Goal: Task Accomplishment & Management: Use online tool/utility

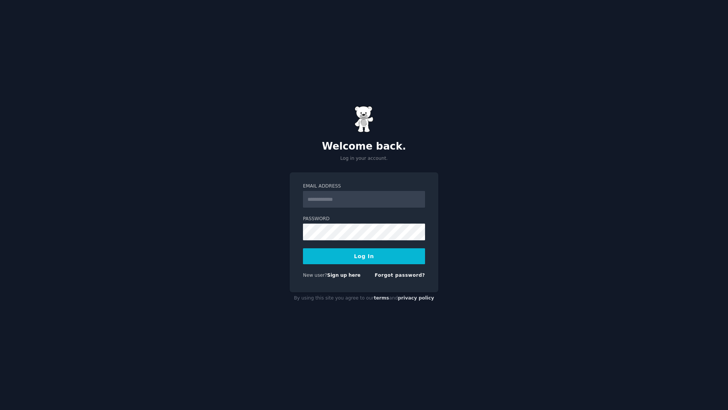
type input "**********"
click at [365, 253] on button "Log In" at bounding box center [364, 256] width 122 height 16
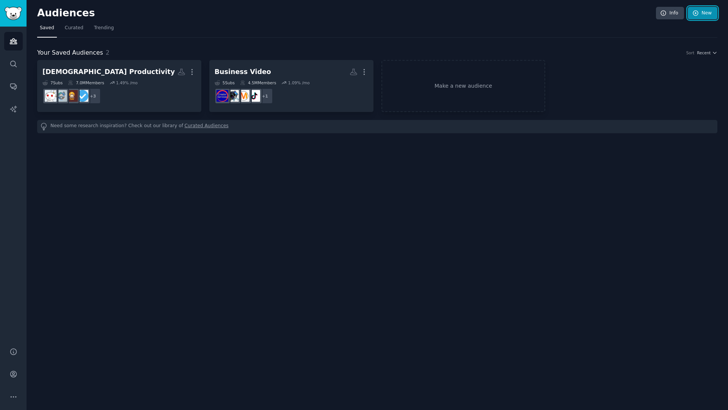
click at [709, 11] on link "New" at bounding box center [703, 13] width 30 height 13
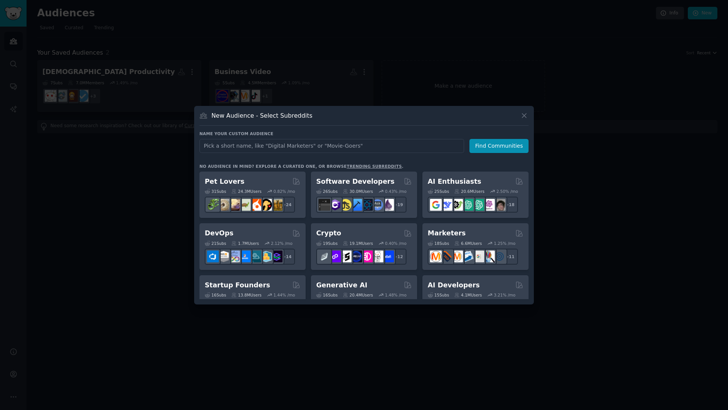
click at [242, 148] on input "text" at bounding box center [332, 146] width 265 height 14
type input "Video...?"
type input "Video Marketing"
click button "Find Communities" at bounding box center [499, 146] width 59 height 14
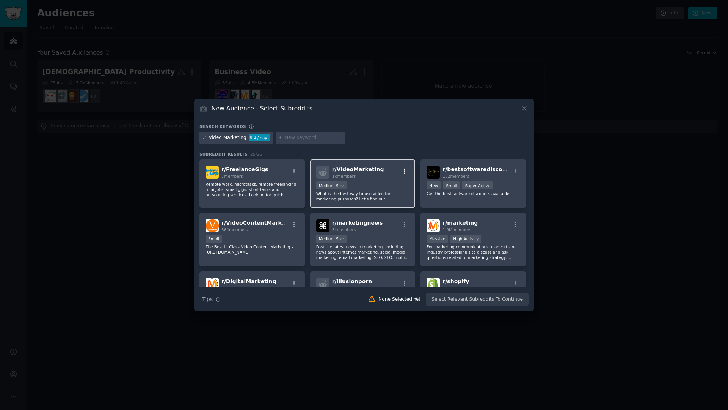
click at [404, 171] on icon "button" at bounding box center [405, 170] width 2 height 5
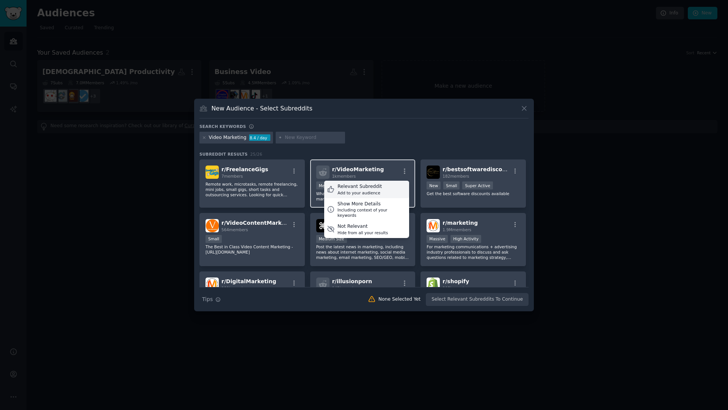
click at [368, 192] on div "Add to your audience" at bounding box center [360, 192] width 44 height 5
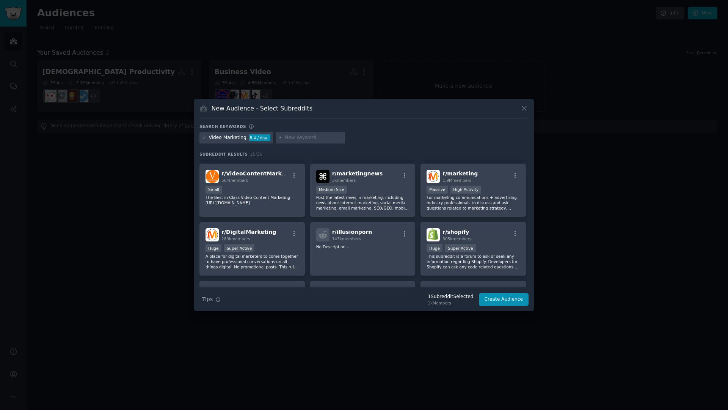
scroll to position [50, 0]
click at [513, 175] on icon "button" at bounding box center [515, 174] width 7 height 7
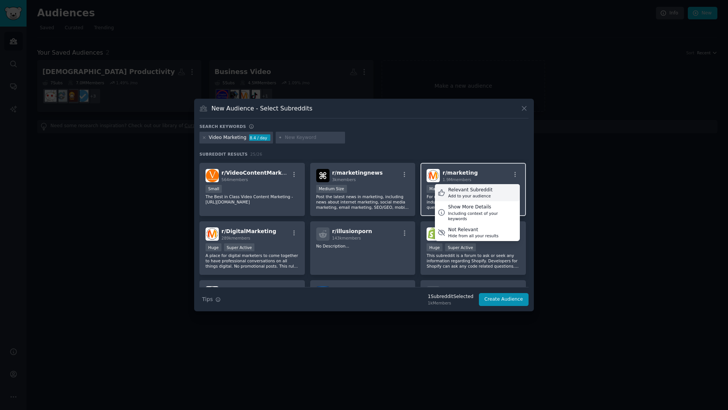
click at [466, 194] on div "Add to your audience" at bounding box center [470, 195] width 44 height 5
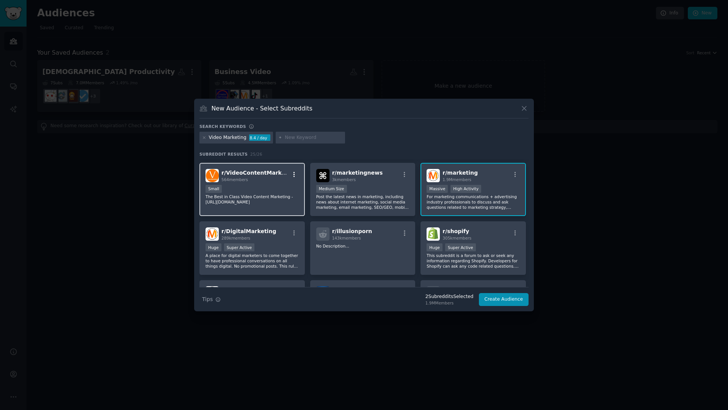
click at [294, 175] on icon "button" at bounding box center [295, 173] width 2 height 5
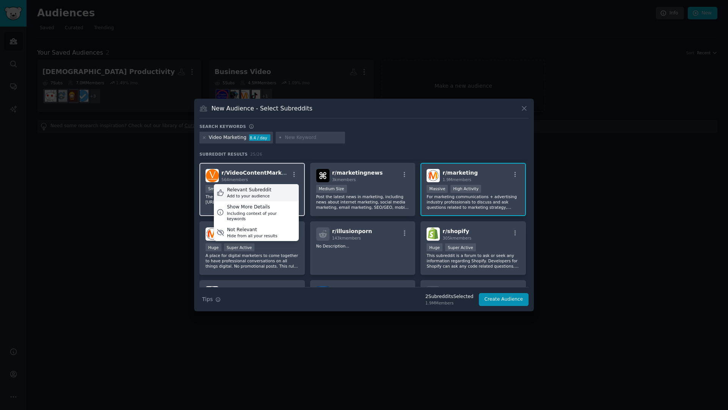
click at [260, 190] on div "Relevant Subreddit" at bounding box center [249, 190] width 44 height 7
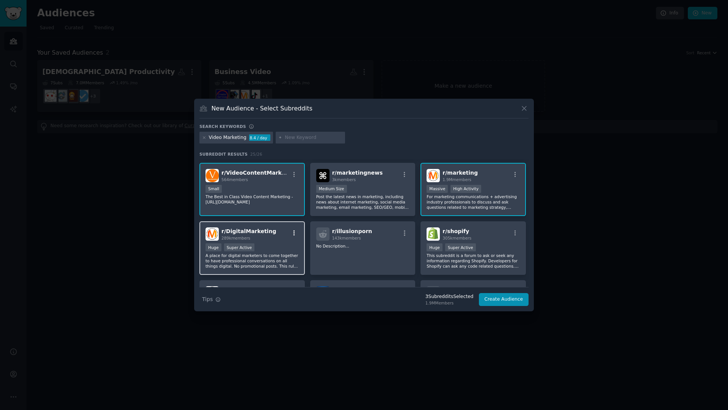
click at [294, 231] on icon "button" at bounding box center [294, 233] width 7 height 7
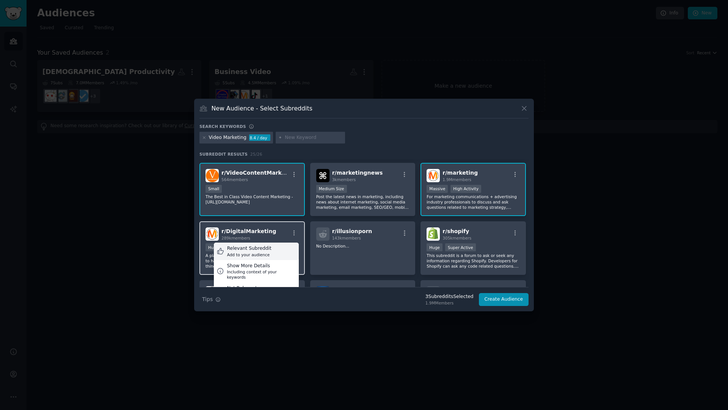
click at [273, 253] on div "Relevant Subreddit Add to your audience" at bounding box center [256, 250] width 85 height 17
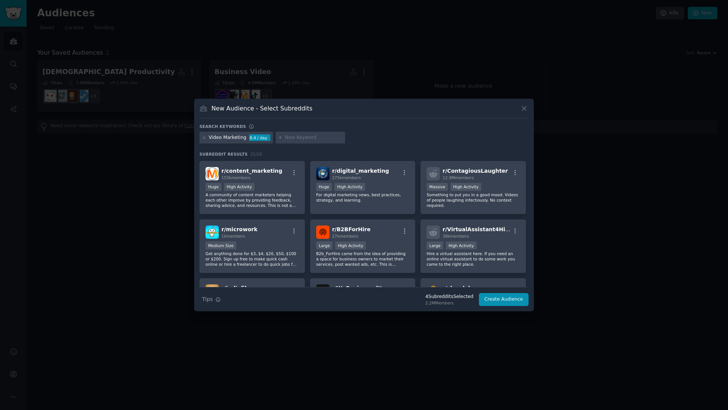
scroll to position [169, 0]
click at [294, 175] on icon "button" at bounding box center [295, 172] width 2 height 5
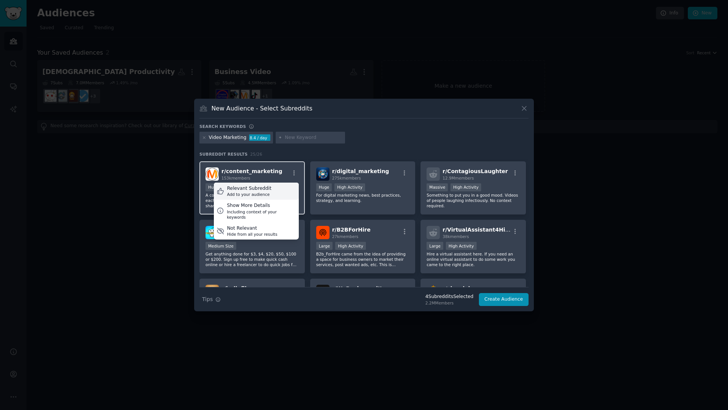
click at [259, 192] on div "Add to your audience" at bounding box center [249, 194] width 44 height 5
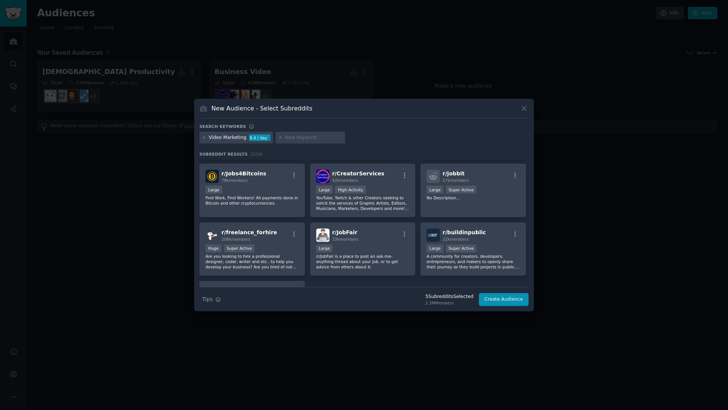
scroll to position [344, 0]
click at [404, 173] on icon "button" at bounding box center [404, 173] width 7 height 7
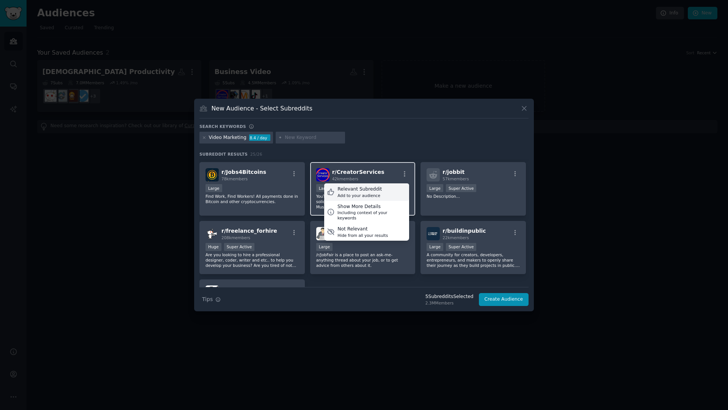
click at [363, 194] on div "Add to your audience" at bounding box center [360, 195] width 44 height 5
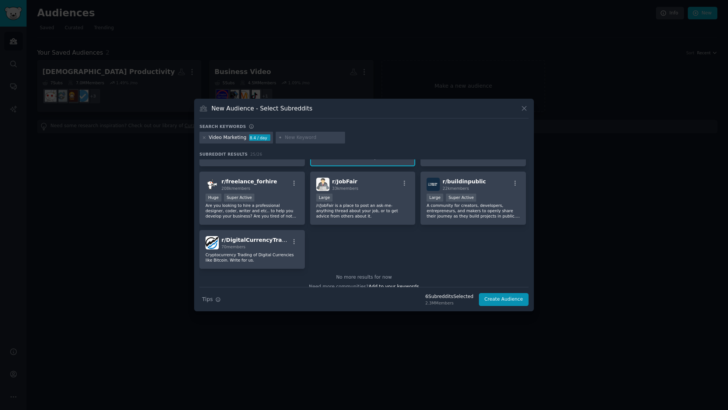
scroll to position [401, 0]
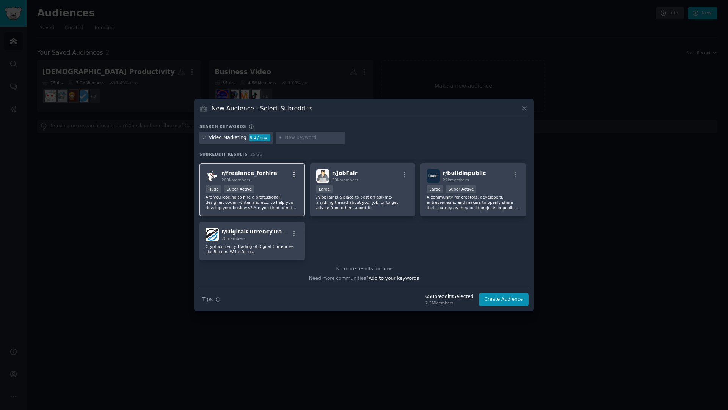
click at [294, 173] on icon "button" at bounding box center [294, 174] width 7 height 7
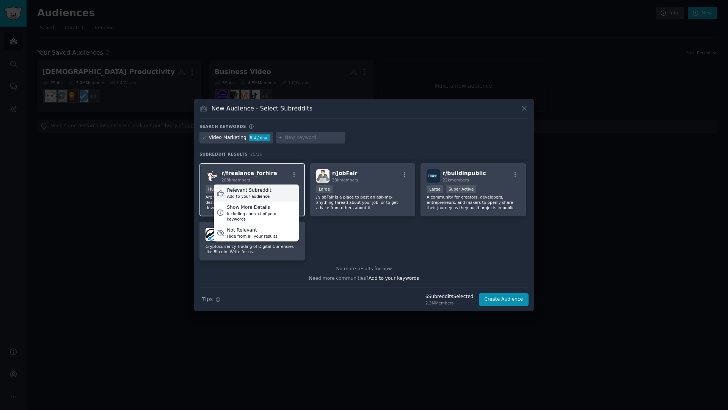
click at [254, 191] on div "Relevant Subreddit" at bounding box center [249, 190] width 44 height 7
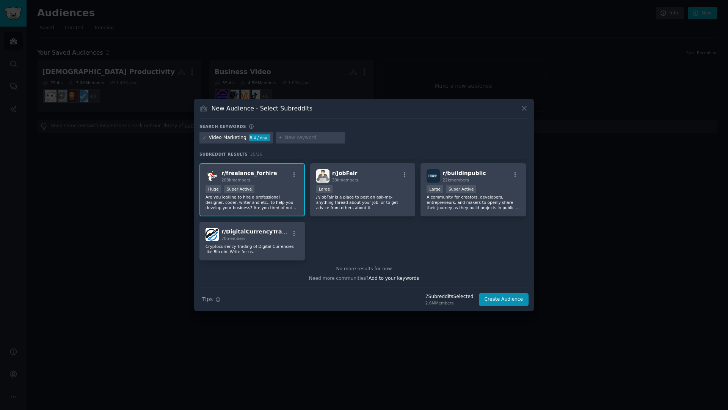
scroll to position [0, 0]
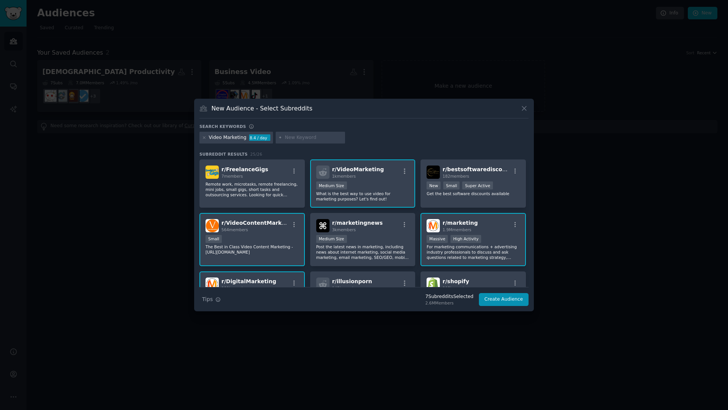
click at [305, 138] on input "text" at bounding box center [314, 137] width 58 height 7
type input "video content creation"
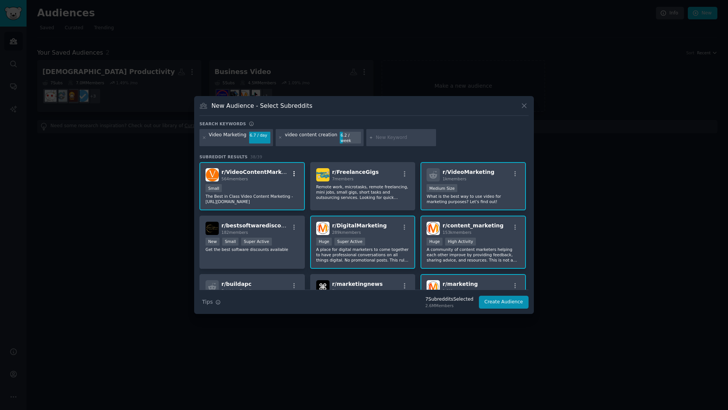
click at [292, 173] on icon "button" at bounding box center [294, 173] width 7 height 7
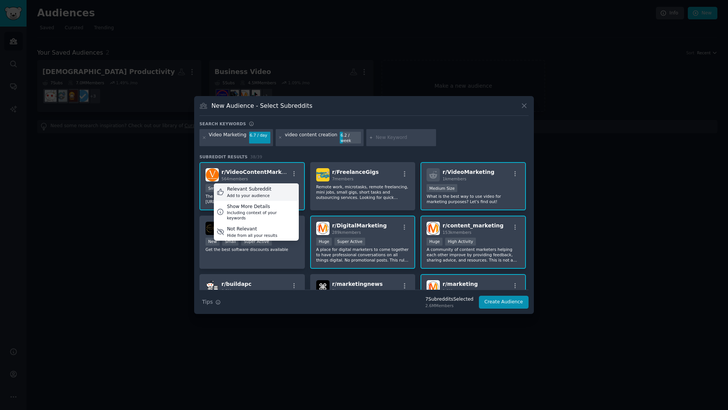
click at [255, 188] on div "Relevant Subreddit" at bounding box center [249, 189] width 44 height 7
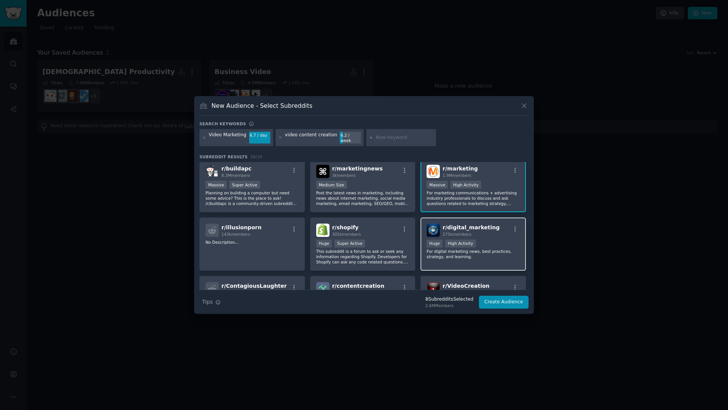
scroll to position [129, 0]
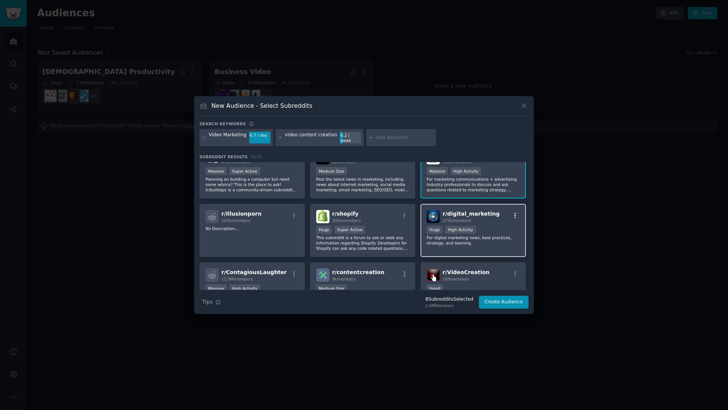
click at [515, 218] on icon "button" at bounding box center [516, 214] width 2 height 5
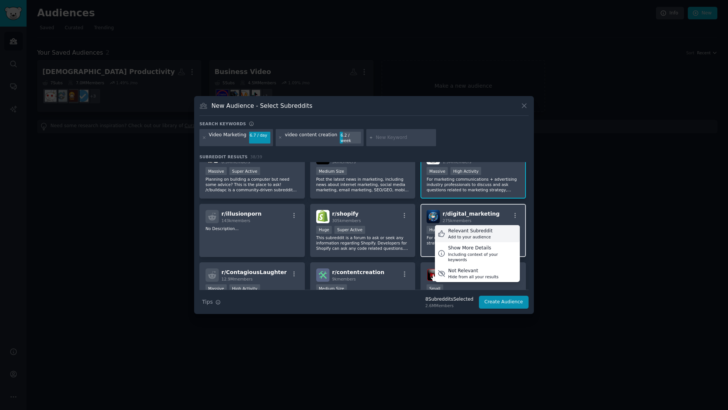
click at [472, 236] on div "Add to your audience" at bounding box center [470, 236] width 44 height 5
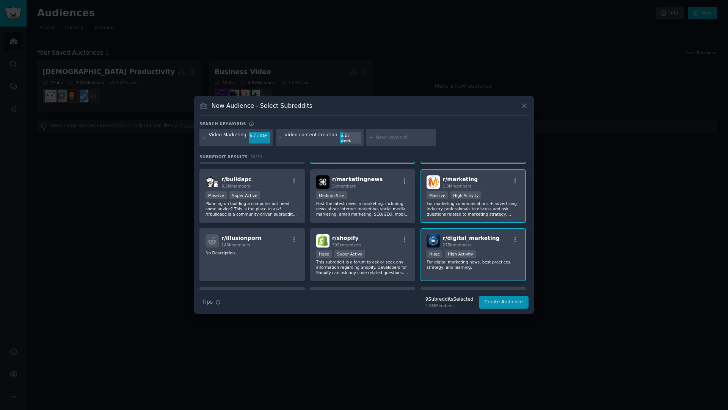
scroll to position [99, 0]
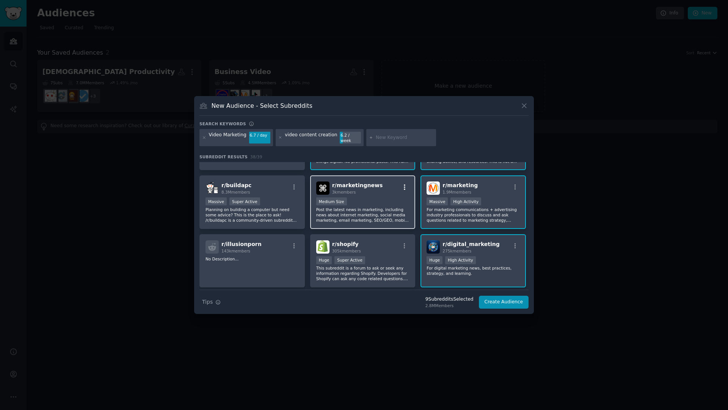
click at [402, 190] on icon "button" at bounding box center [404, 187] width 7 height 7
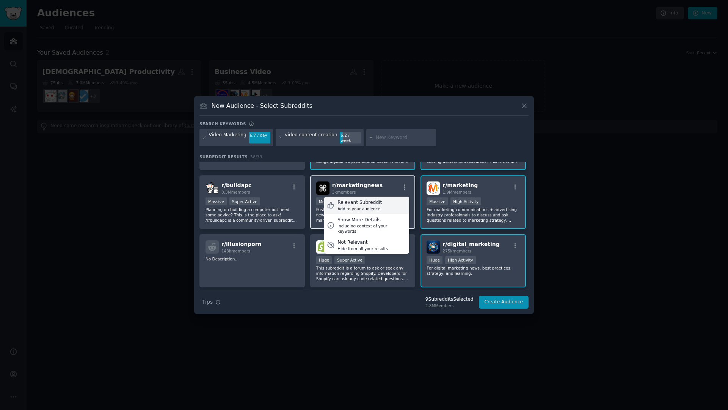
click at [377, 204] on div "Relevant Subreddit" at bounding box center [360, 202] width 44 height 7
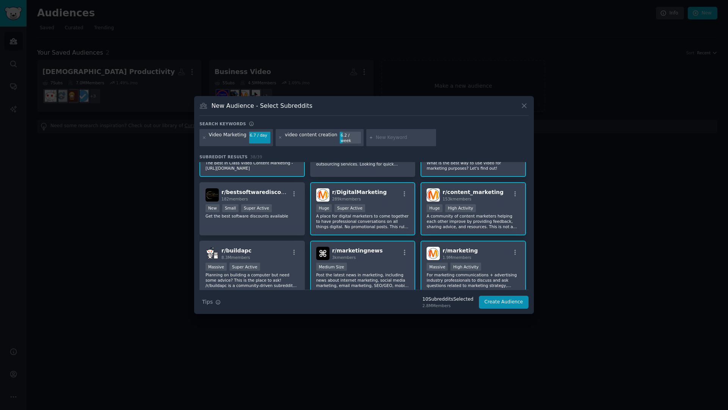
scroll to position [0, 0]
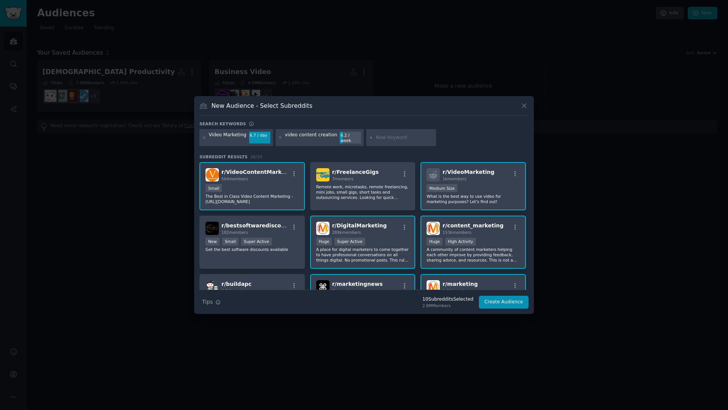
click at [386, 133] on div at bounding box center [401, 137] width 70 height 17
click at [384, 138] on input "text" at bounding box center [405, 137] width 58 height 7
type input "business"
type input "chamber"
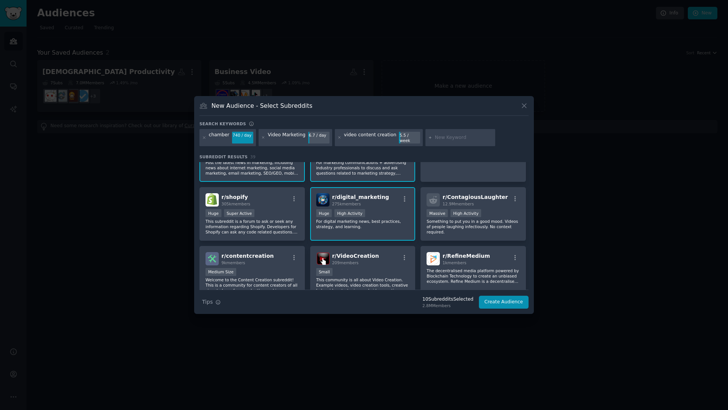
scroll to position [206, 0]
click at [385, 138] on div "video content creation" at bounding box center [370, 138] width 52 height 12
click at [505, 299] on button "Create Audience" at bounding box center [504, 302] width 50 height 13
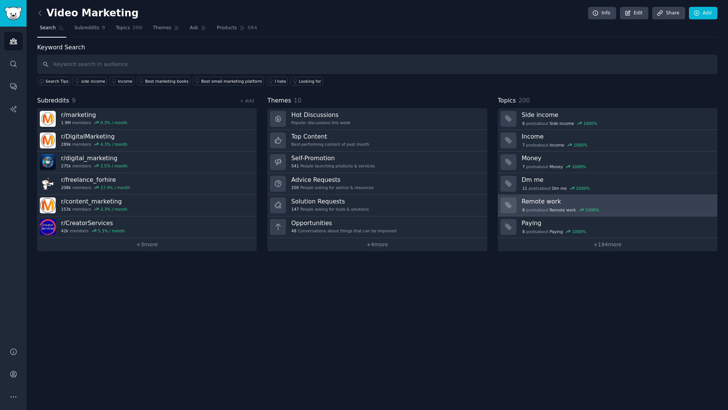
click at [560, 204] on h3 "Remote work" at bounding box center [617, 201] width 190 height 8
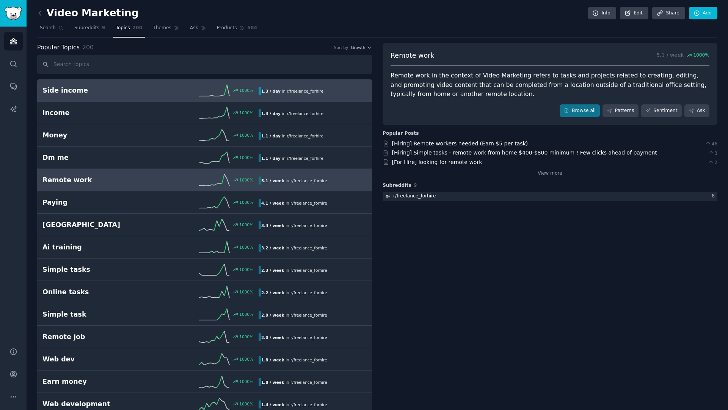
click at [112, 82] on link "Side income 1000 % 1.3 / day in r/ freelance_forhire" at bounding box center [204, 90] width 335 height 22
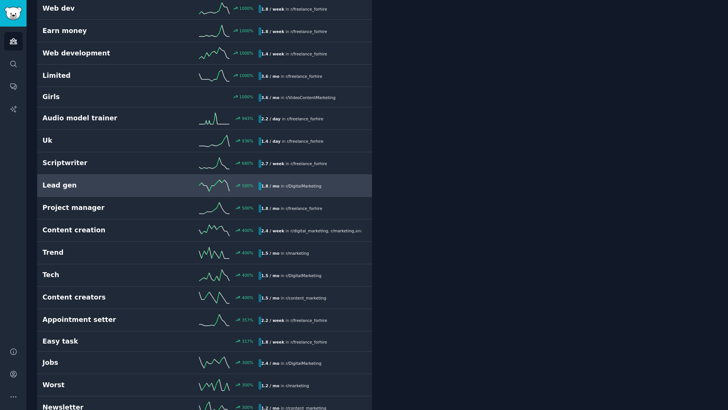
scroll to position [355, 0]
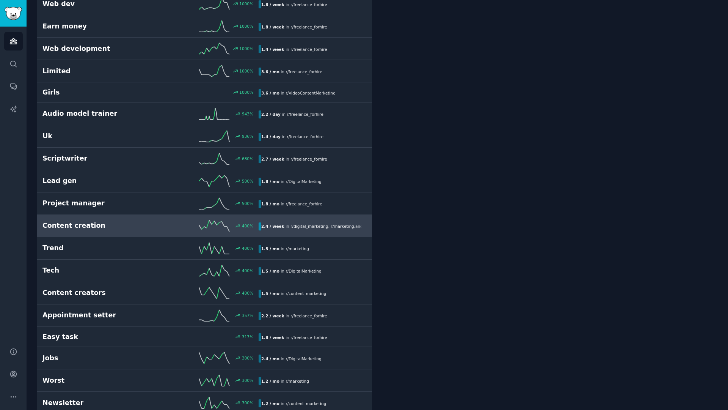
click at [96, 230] on div "Content creation 400 % 2.4 / week in r/ digital_marketing , r/ marketing , and …" at bounding box center [204, 225] width 324 height 11
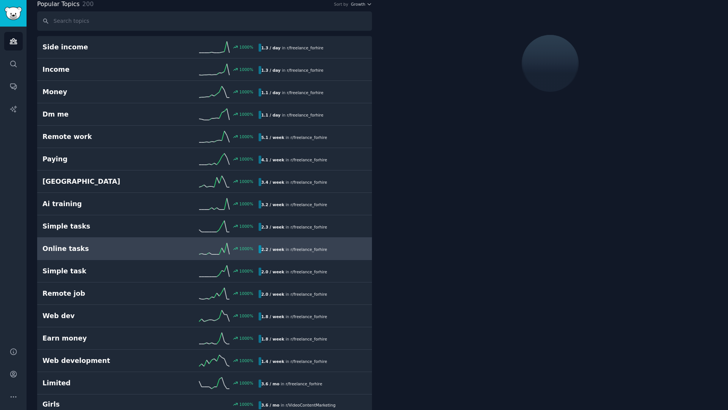
scroll to position [43, 0]
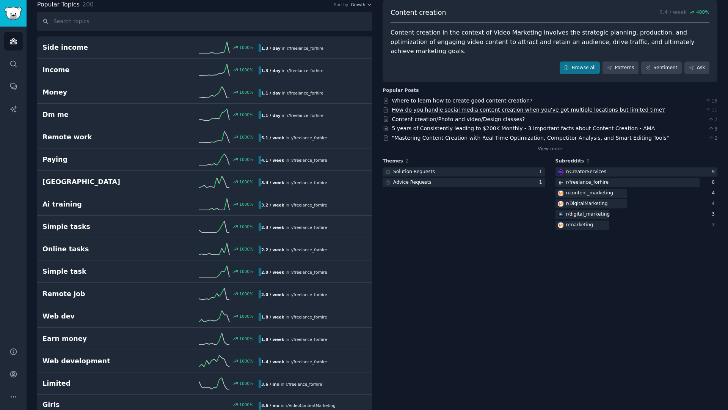
click at [488, 107] on link "How do you handle social media content creation when you've got multiple locati…" at bounding box center [528, 110] width 273 height 6
click at [429, 97] on link "Where to learn how to create good content creation?" at bounding box center [462, 100] width 141 height 6
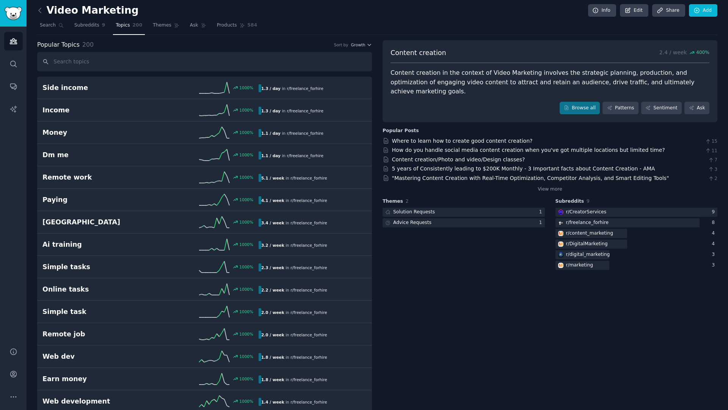
scroll to position [0, 0]
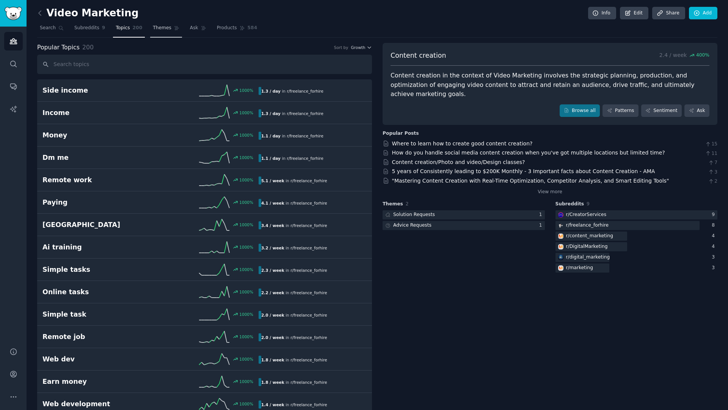
click at [163, 31] on span "Themes" at bounding box center [162, 28] width 19 height 7
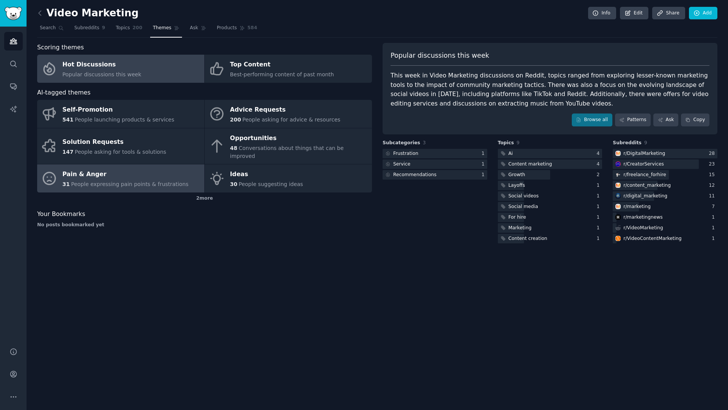
click at [141, 181] on span "People expressing pain points & frustrations" at bounding box center [130, 184] width 118 height 6
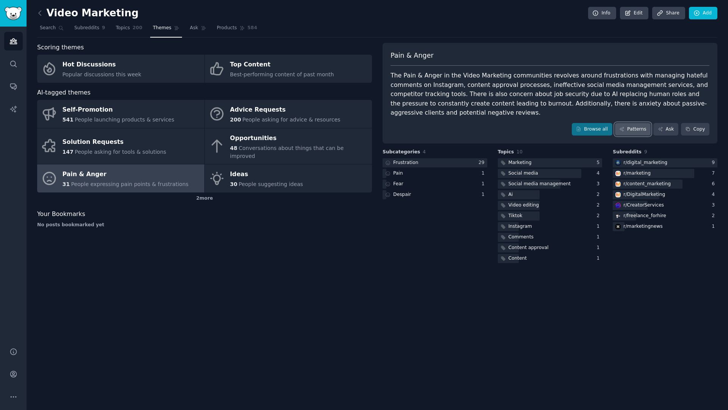
click at [637, 127] on link "Patterns" at bounding box center [633, 129] width 36 height 13
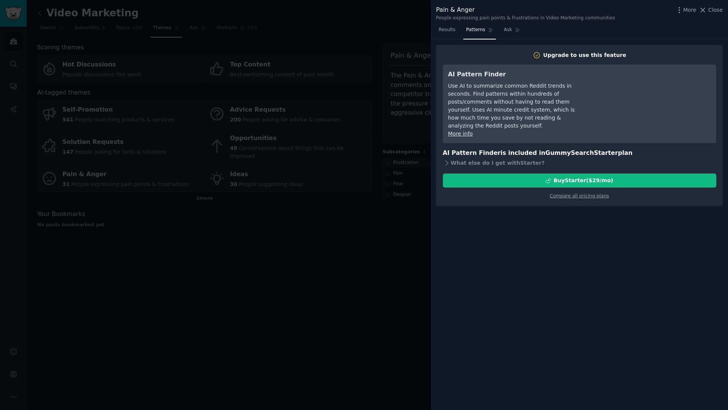
click at [375, 245] on div at bounding box center [364, 205] width 728 height 410
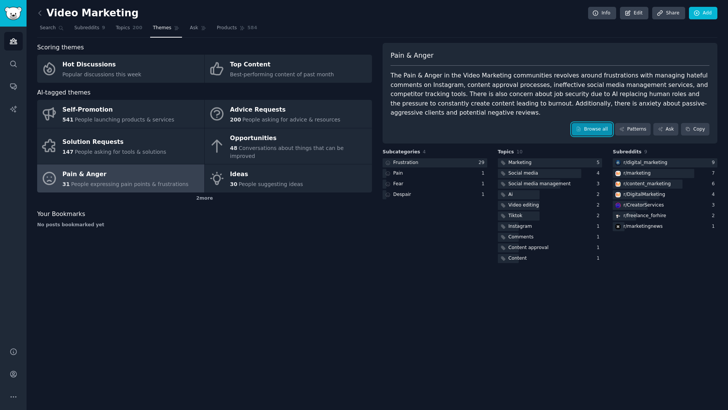
click at [589, 132] on link "Browse all" at bounding box center [592, 129] width 41 height 13
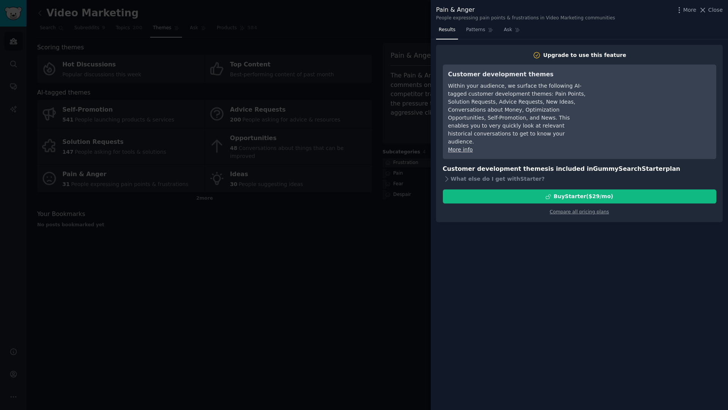
click at [374, 270] on div at bounding box center [364, 205] width 728 height 410
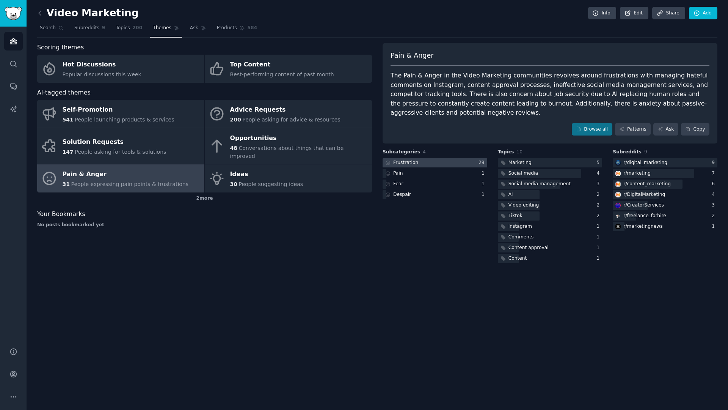
click at [410, 163] on div "Frustration" at bounding box center [405, 162] width 25 height 7
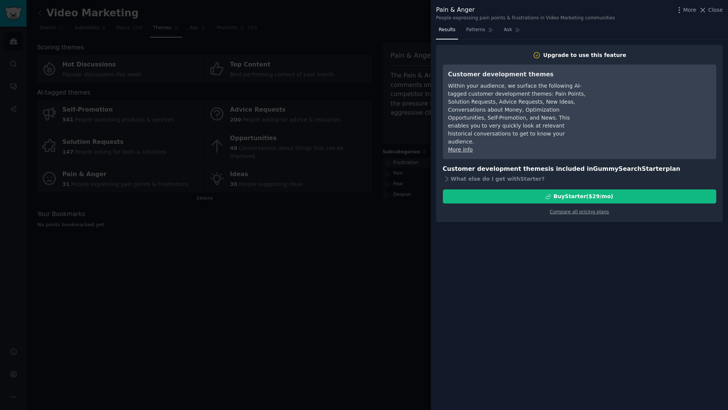
click at [313, 267] on div at bounding box center [364, 205] width 728 height 410
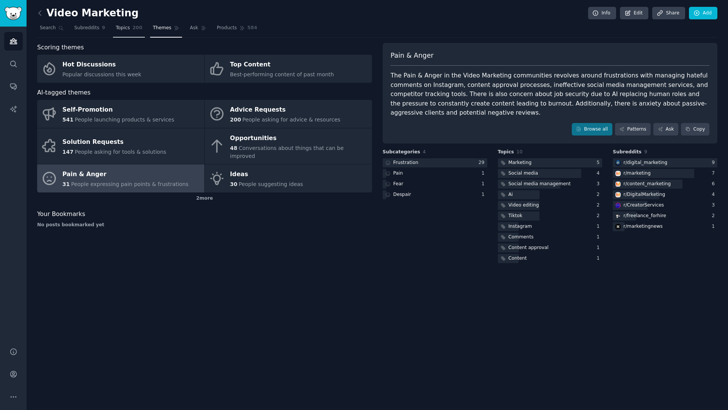
click at [128, 23] on link "Topics 200" at bounding box center [129, 30] width 32 height 16
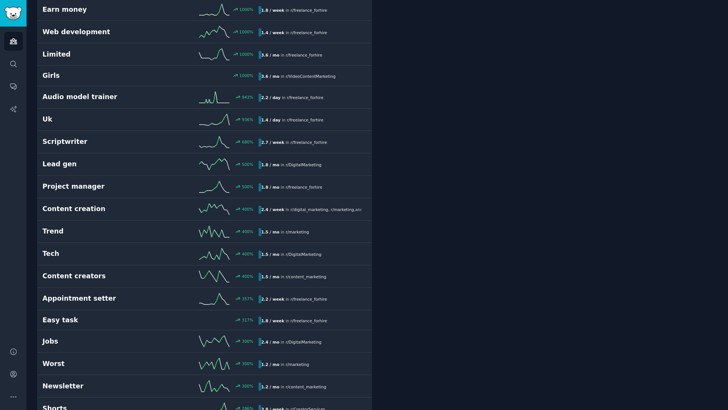
scroll to position [377, 0]
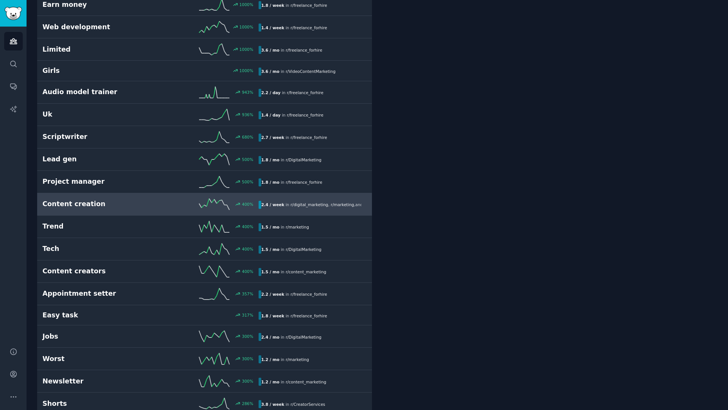
click at [120, 204] on h2 "Content creation" at bounding box center [96, 203] width 108 height 9
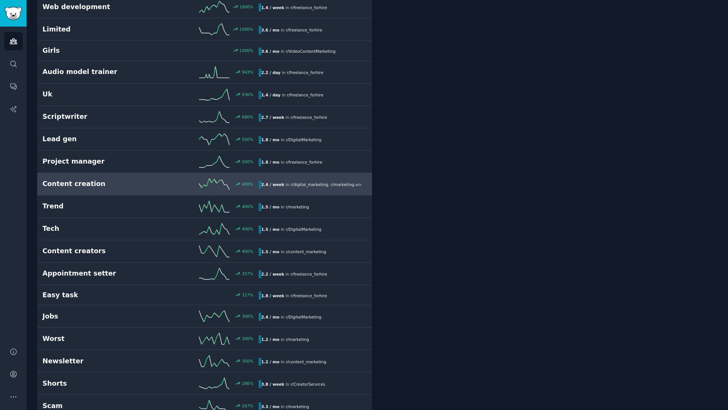
scroll to position [420, 0]
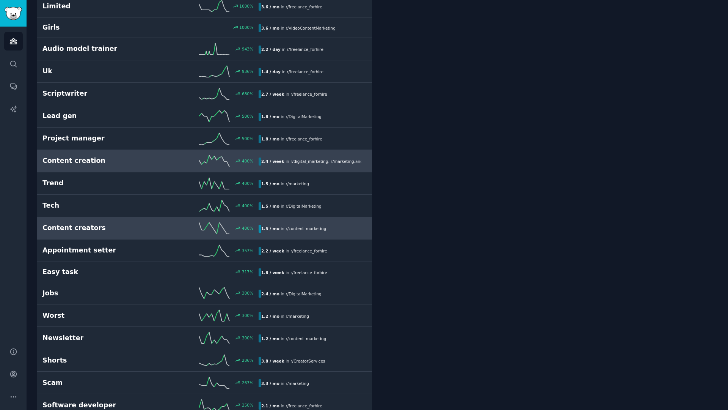
click at [88, 223] on h2 "Content creators" at bounding box center [96, 227] width 108 height 9
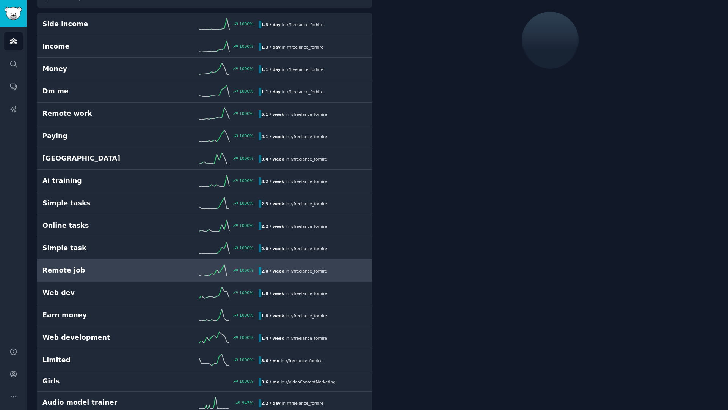
scroll to position [43, 0]
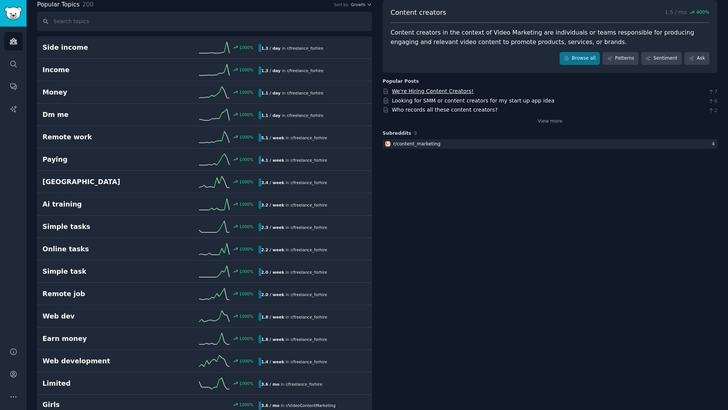
click at [439, 89] on link "We're Hiring Content Creators!" at bounding box center [433, 91] width 82 height 6
click at [434, 109] on link "Who records all these content creators?" at bounding box center [445, 110] width 106 height 6
